Goal: Task Accomplishment & Management: Use online tool/utility

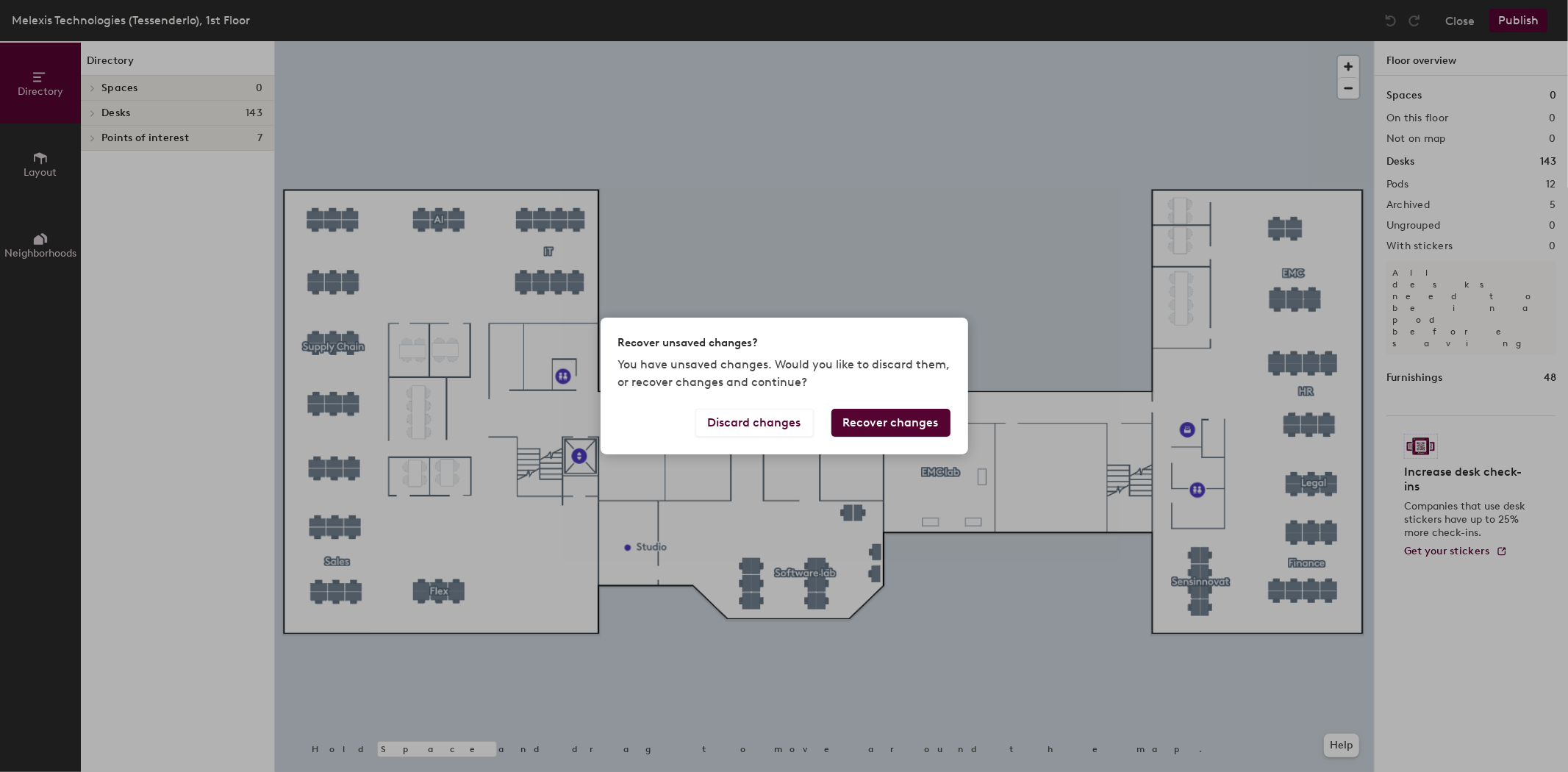
click at [865, 413] on button "Recover changes" at bounding box center [891, 422] width 119 height 28
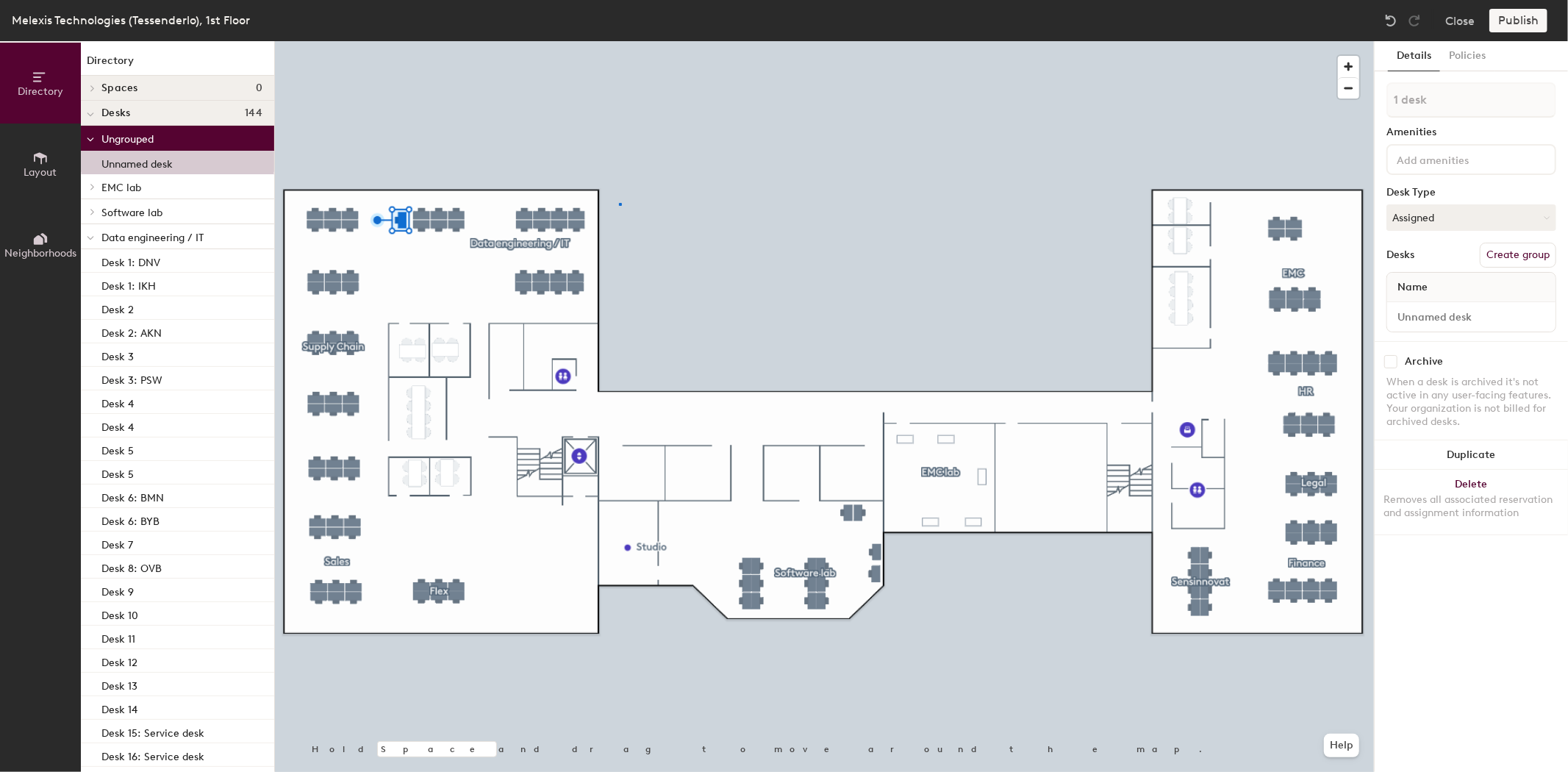
click at [620, 41] on div at bounding box center [824, 41] width 1099 height 0
click at [1478, 213] on button "Assigned" at bounding box center [1471, 217] width 170 height 27
click at [1438, 263] on div "Assigned" at bounding box center [1460, 264] width 147 height 22
click at [1423, 310] on input at bounding box center [1471, 316] width 162 height 20
click at [1420, 281] on span "Name" at bounding box center [1412, 287] width 45 height 27
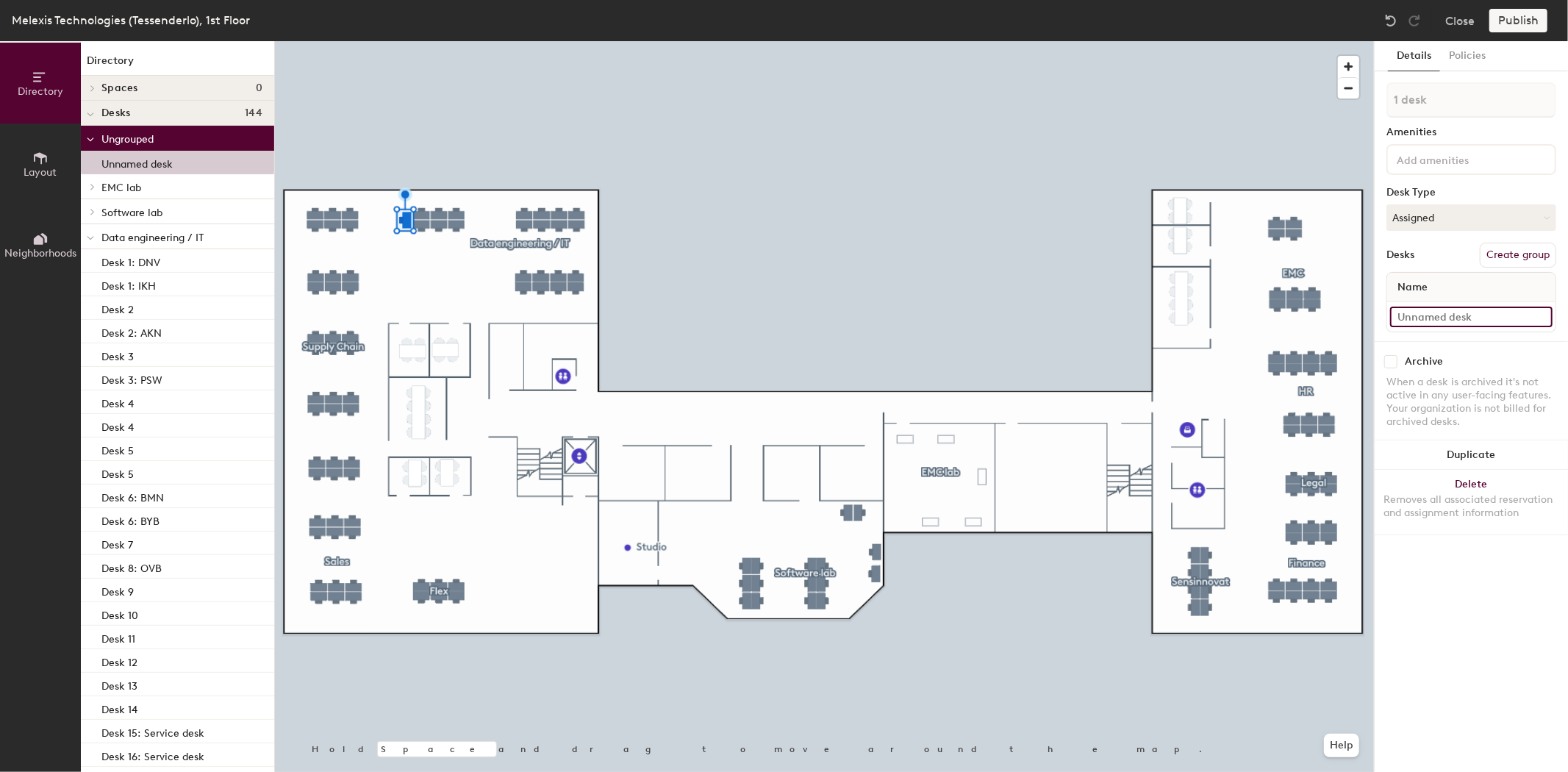
click at [1415, 314] on input at bounding box center [1471, 316] width 162 height 20
type input "Stand desk: JSE"
click at [1515, 12] on div "Publish" at bounding box center [1523, 20] width 67 height 23
click at [143, 159] on p "Stand desk: JSE" at bounding box center [139, 162] width 76 height 17
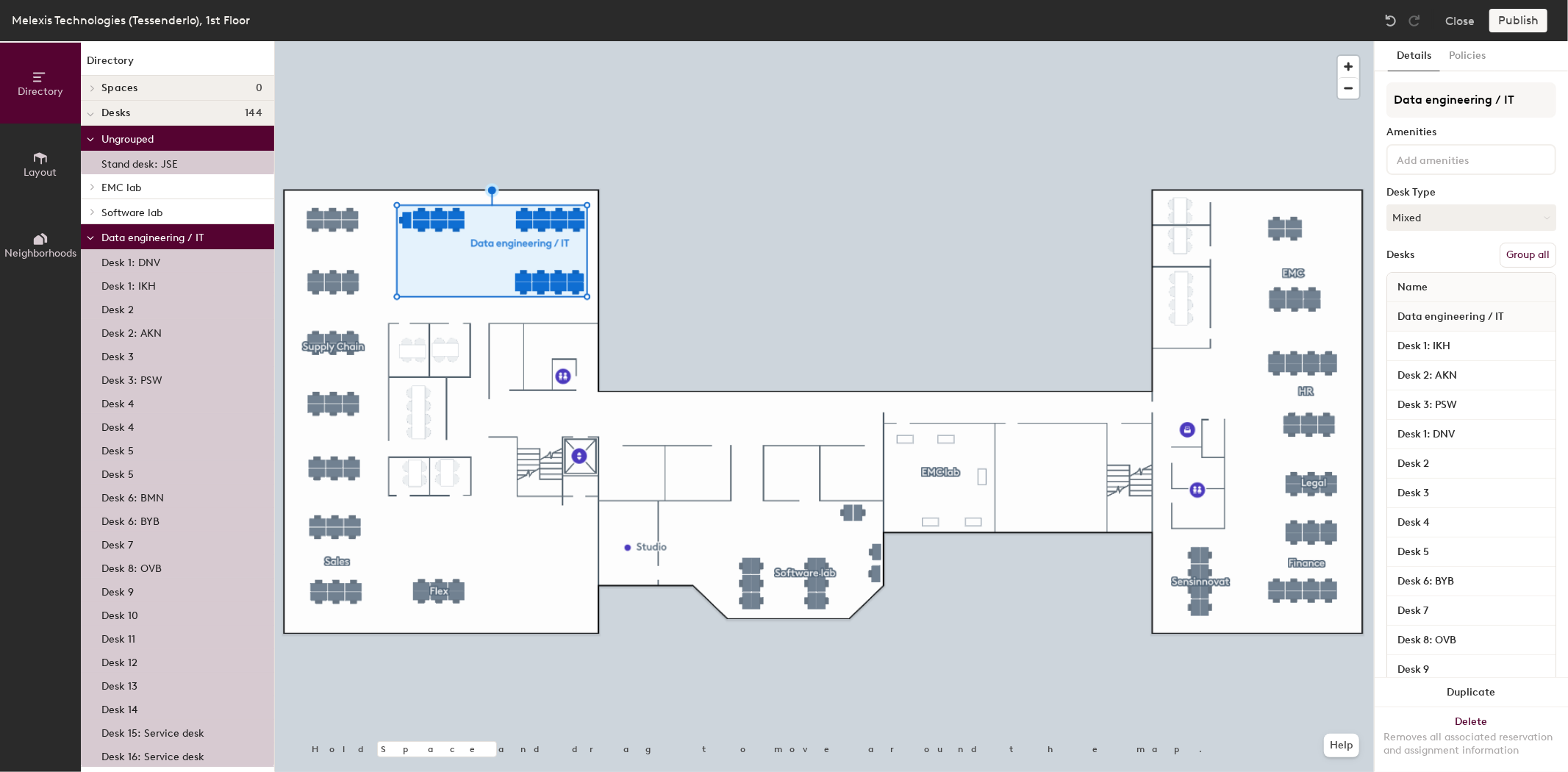
click at [1518, 250] on button "Group all" at bounding box center [1527, 254] width 57 height 25
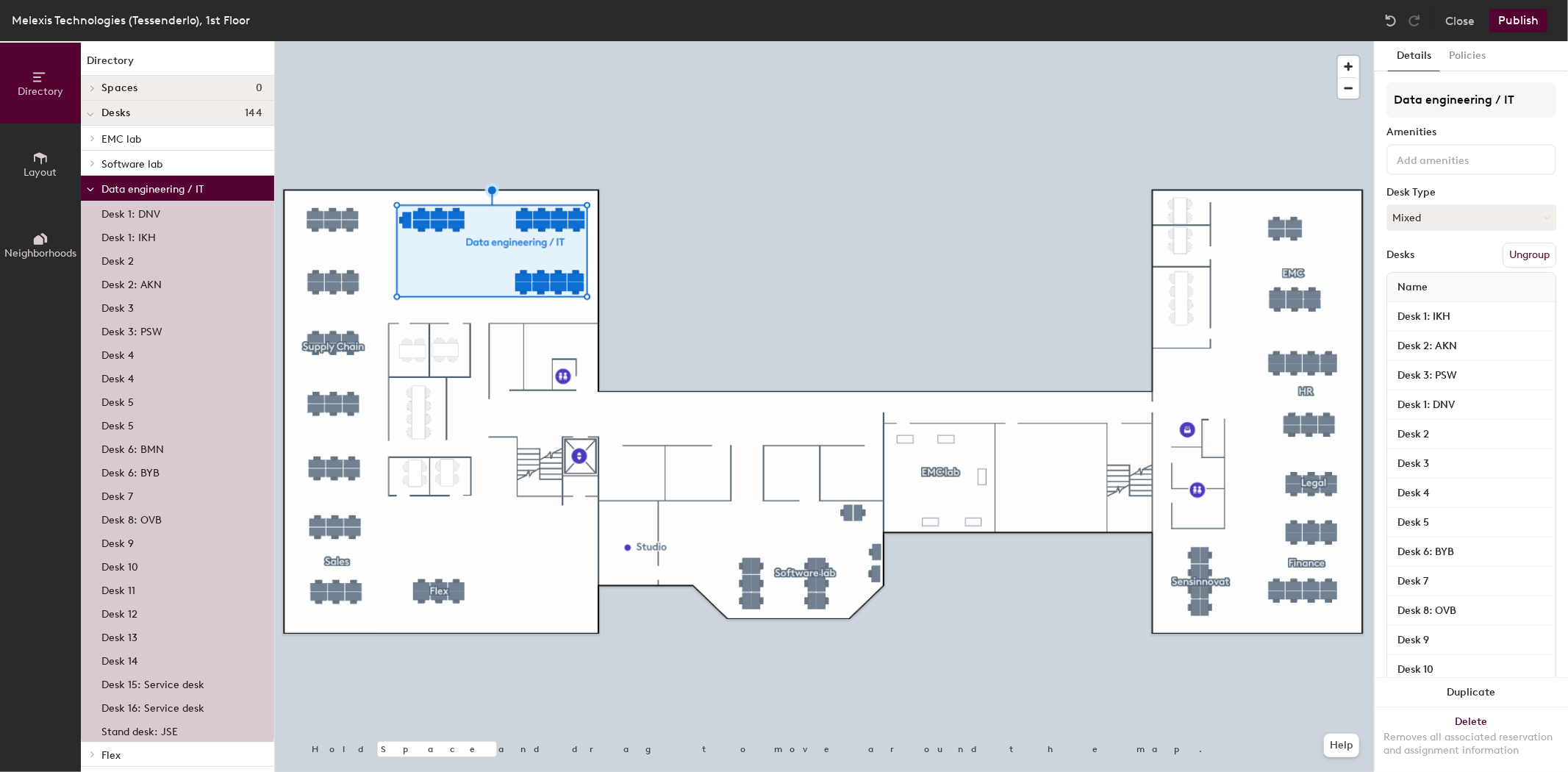
click at [1526, 19] on button "Publish" at bounding box center [1518, 20] width 58 height 23
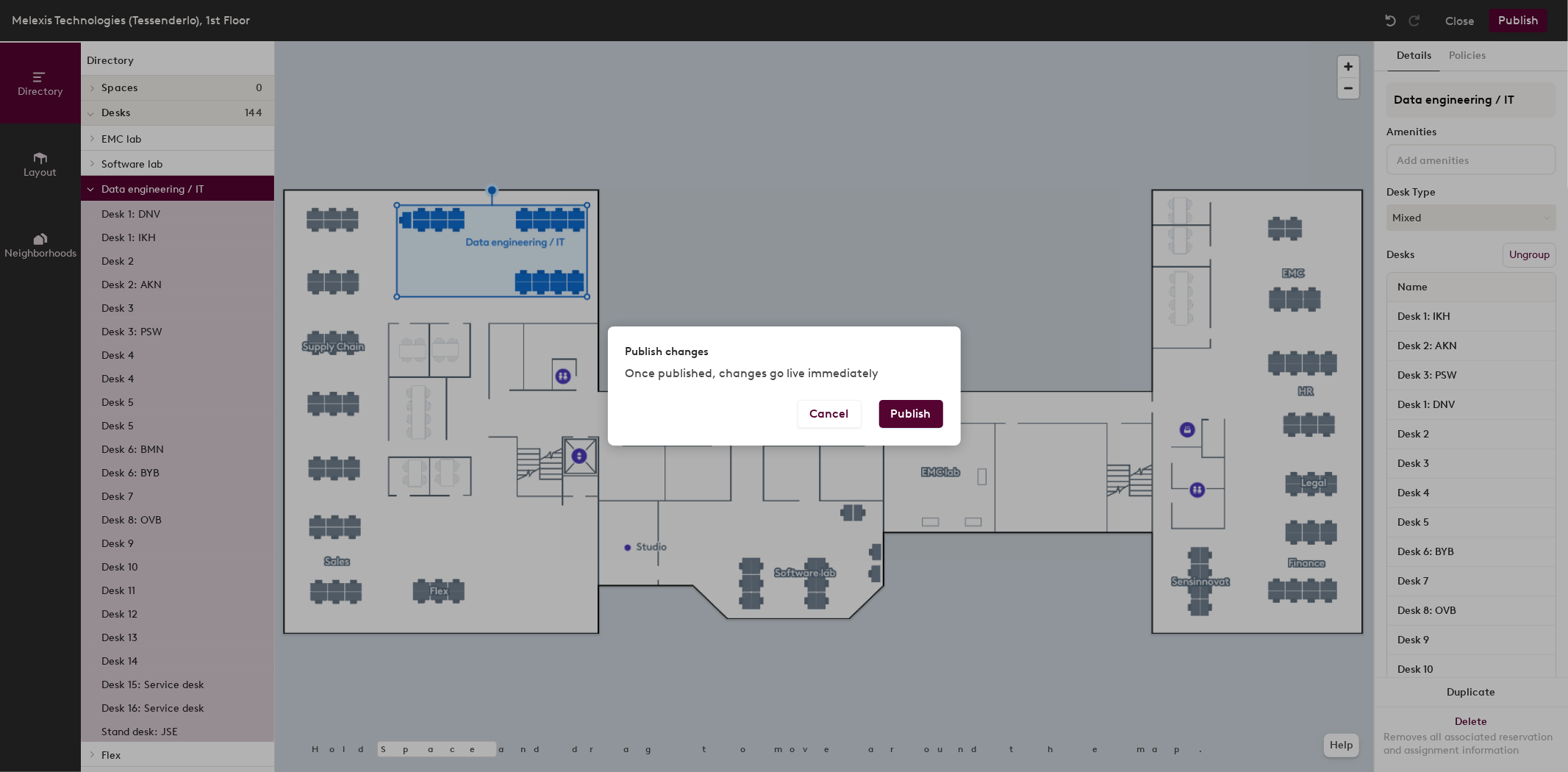
click at [930, 416] on button "Publish" at bounding box center [910, 414] width 64 height 28
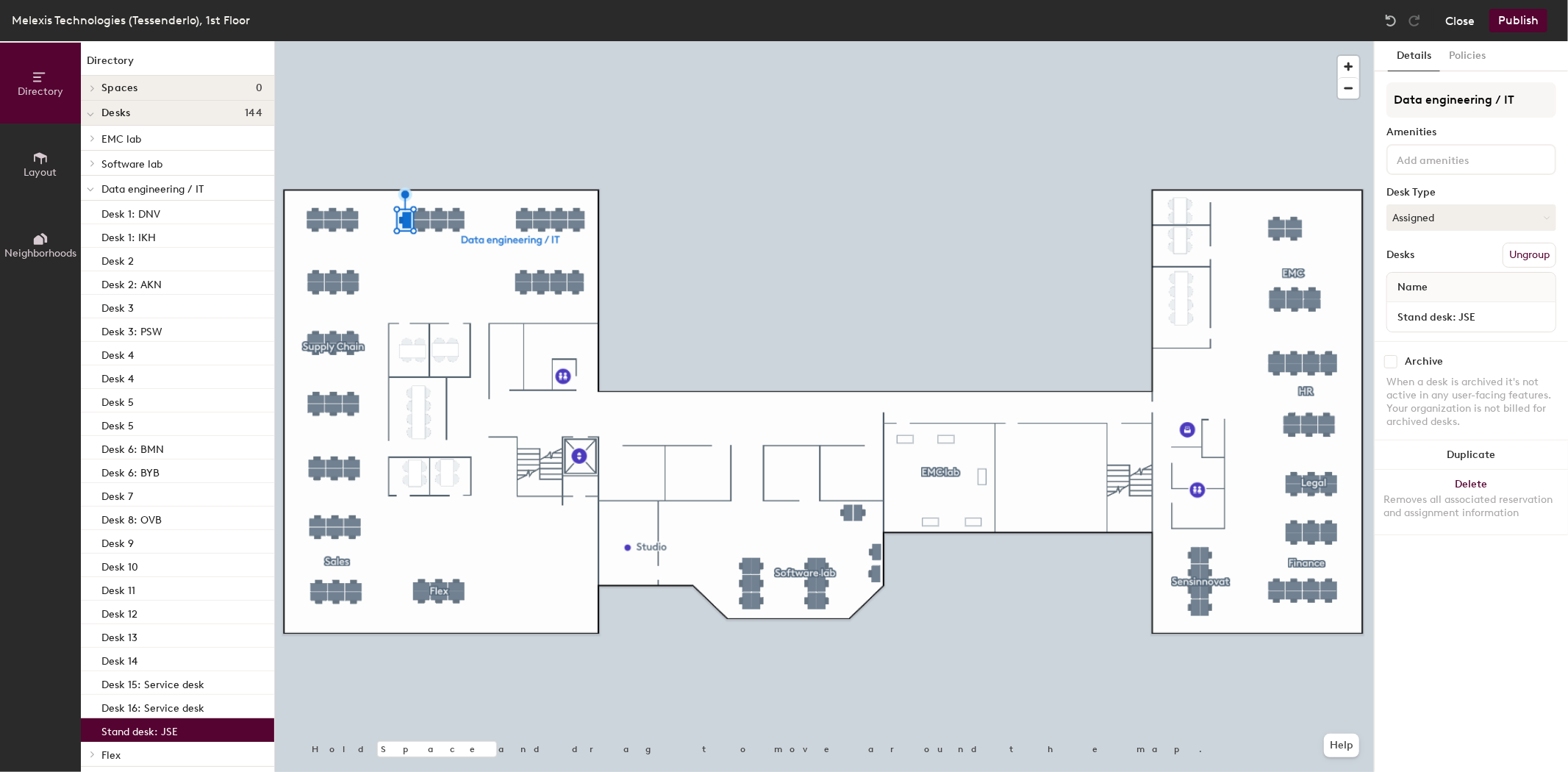
click at [1473, 17] on button "Close" at bounding box center [1459, 20] width 30 height 23
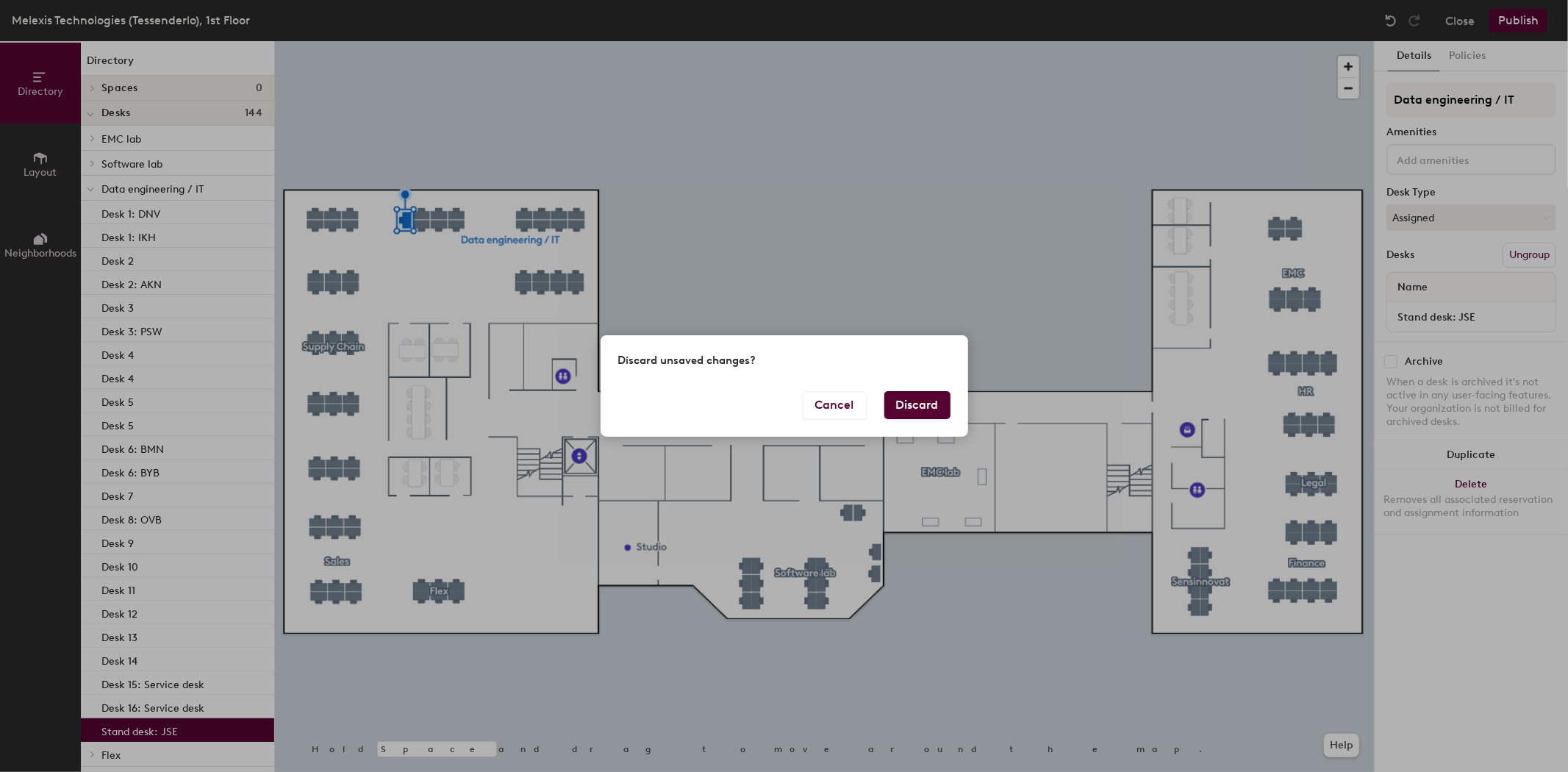
click at [935, 399] on button "Discard" at bounding box center [917, 405] width 66 height 28
